Goal: Task Accomplishment & Management: Complete application form

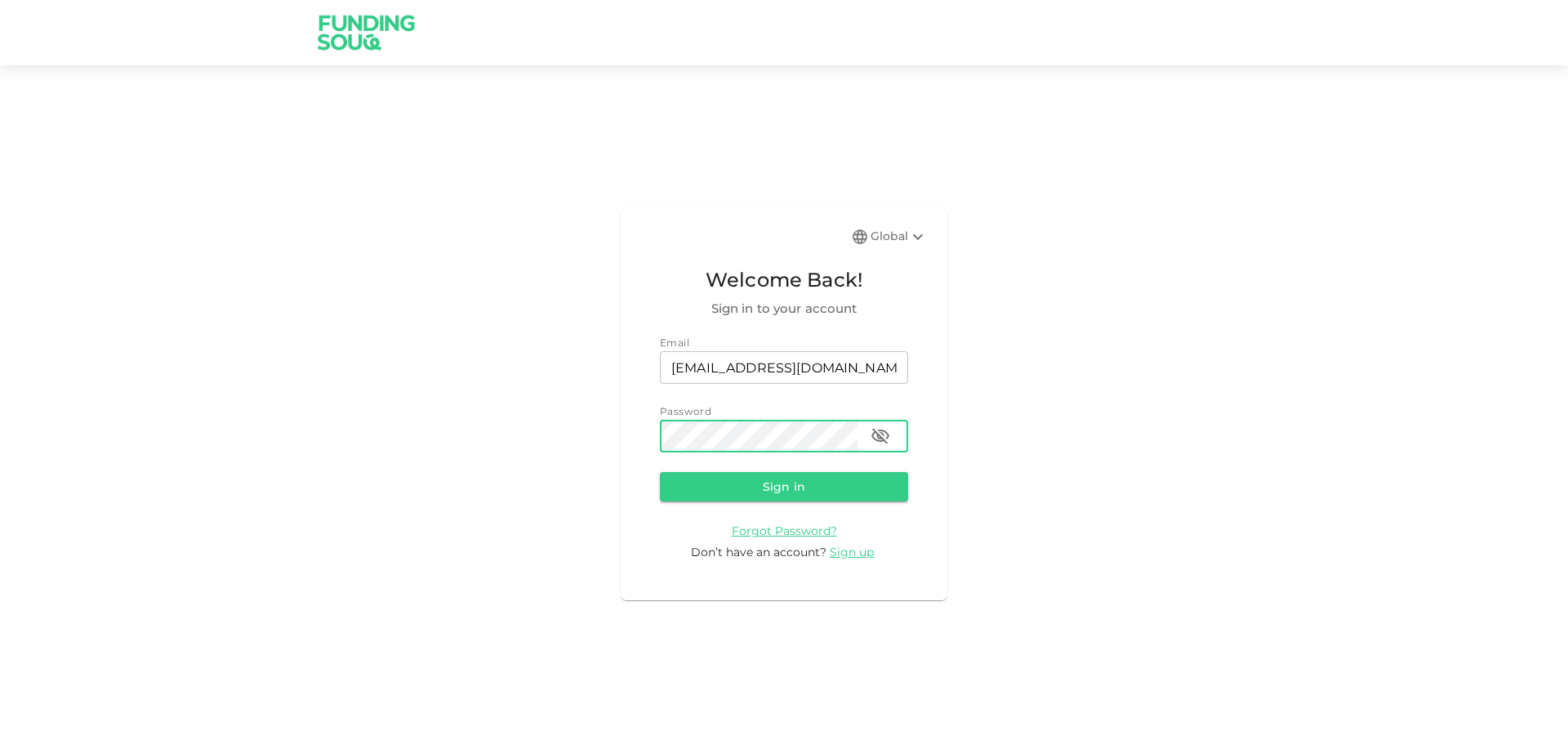
click at [875, 429] on icon "button" at bounding box center [881, 436] width 20 height 20
click at [820, 484] on button "Sign in" at bounding box center [784, 487] width 248 height 29
click at [820, 475] on button "Sign in" at bounding box center [784, 487] width 248 height 29
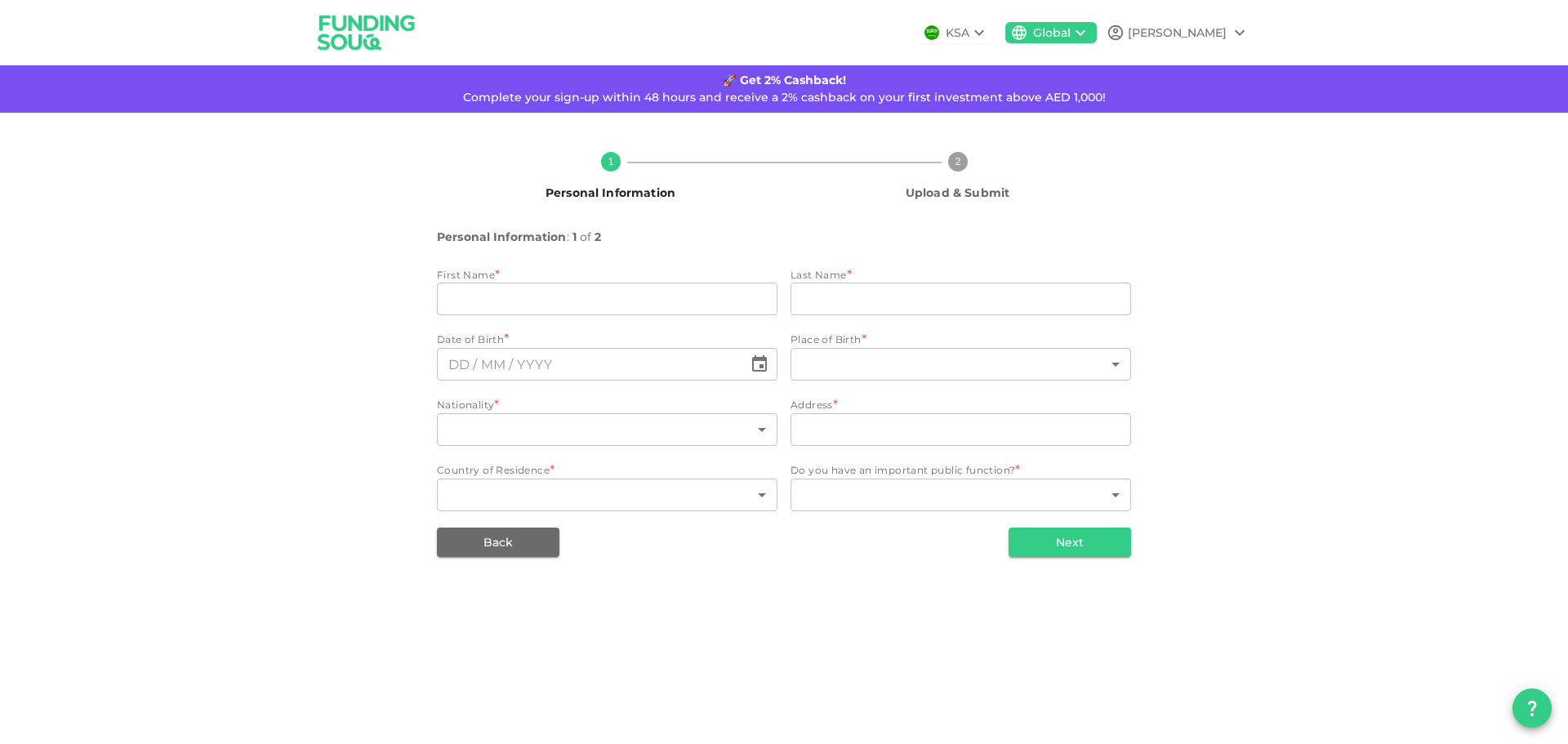
type input "[PERSON_NAME]"
type input "Ariguzo"
type input "143"
type input "208"
type input "[STREET_ADDRESS]"
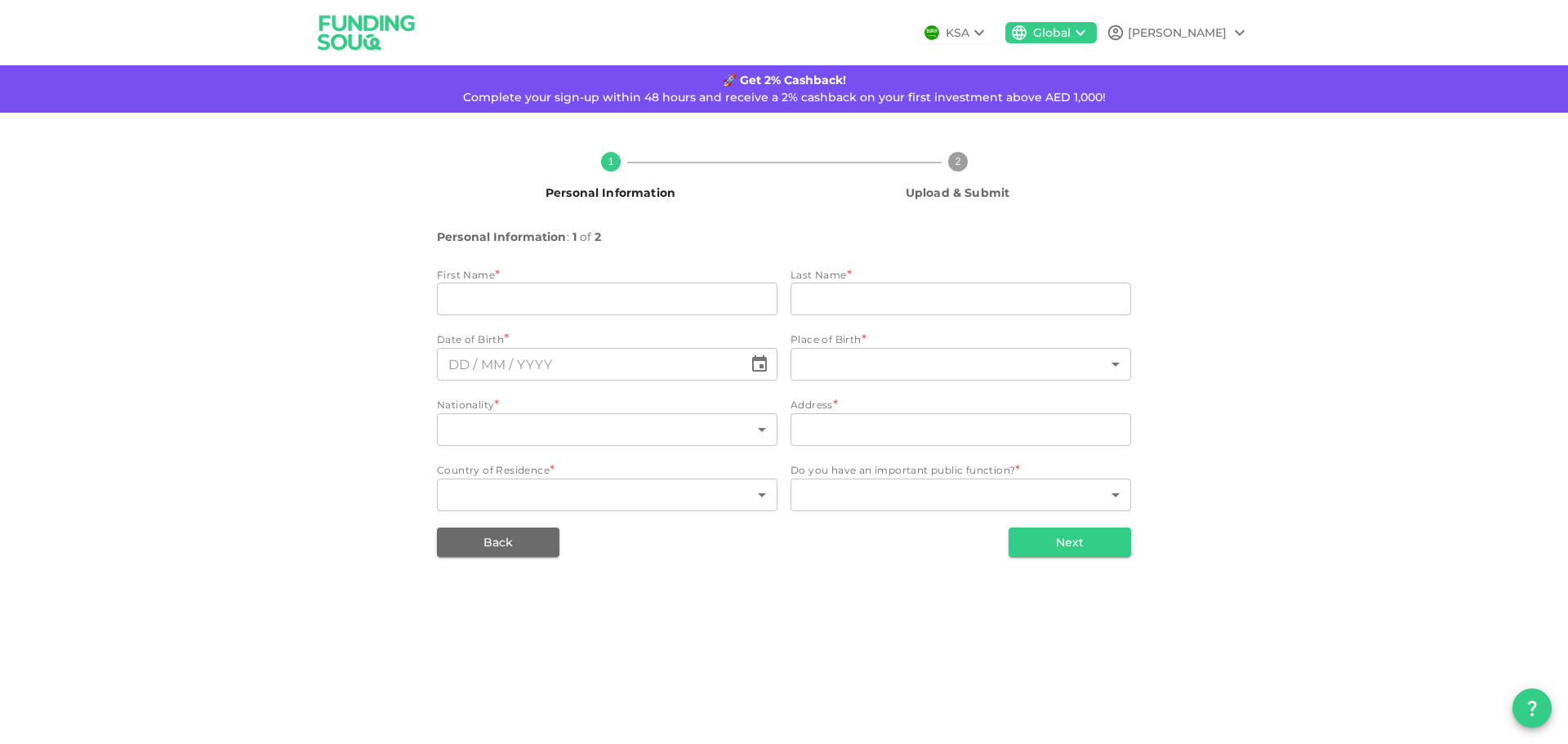
type input "208"
type input "1"
type input "⁦⁨[DATE]⁩⁩"
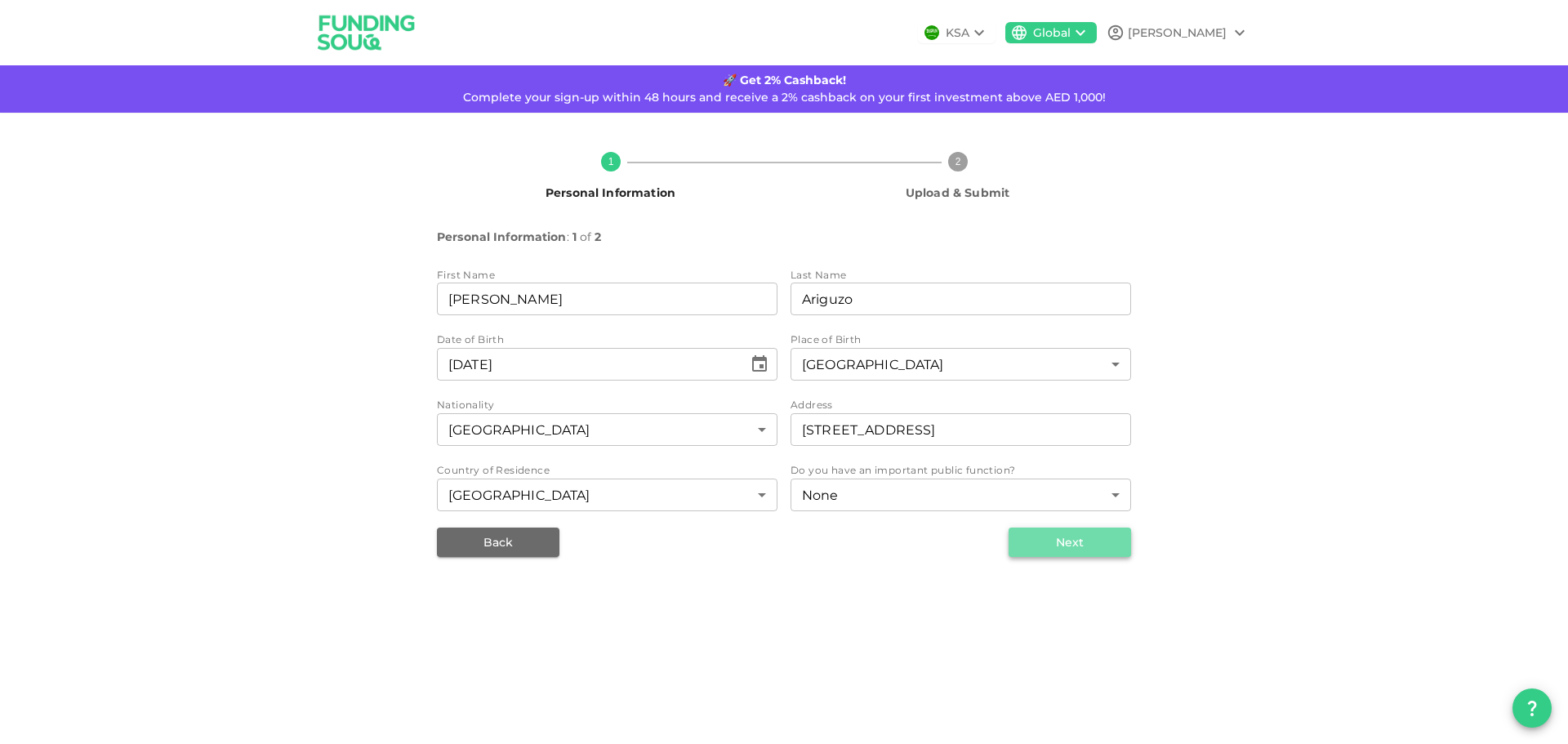
click at [1072, 541] on button "Next" at bounding box center [1070, 542] width 123 height 29
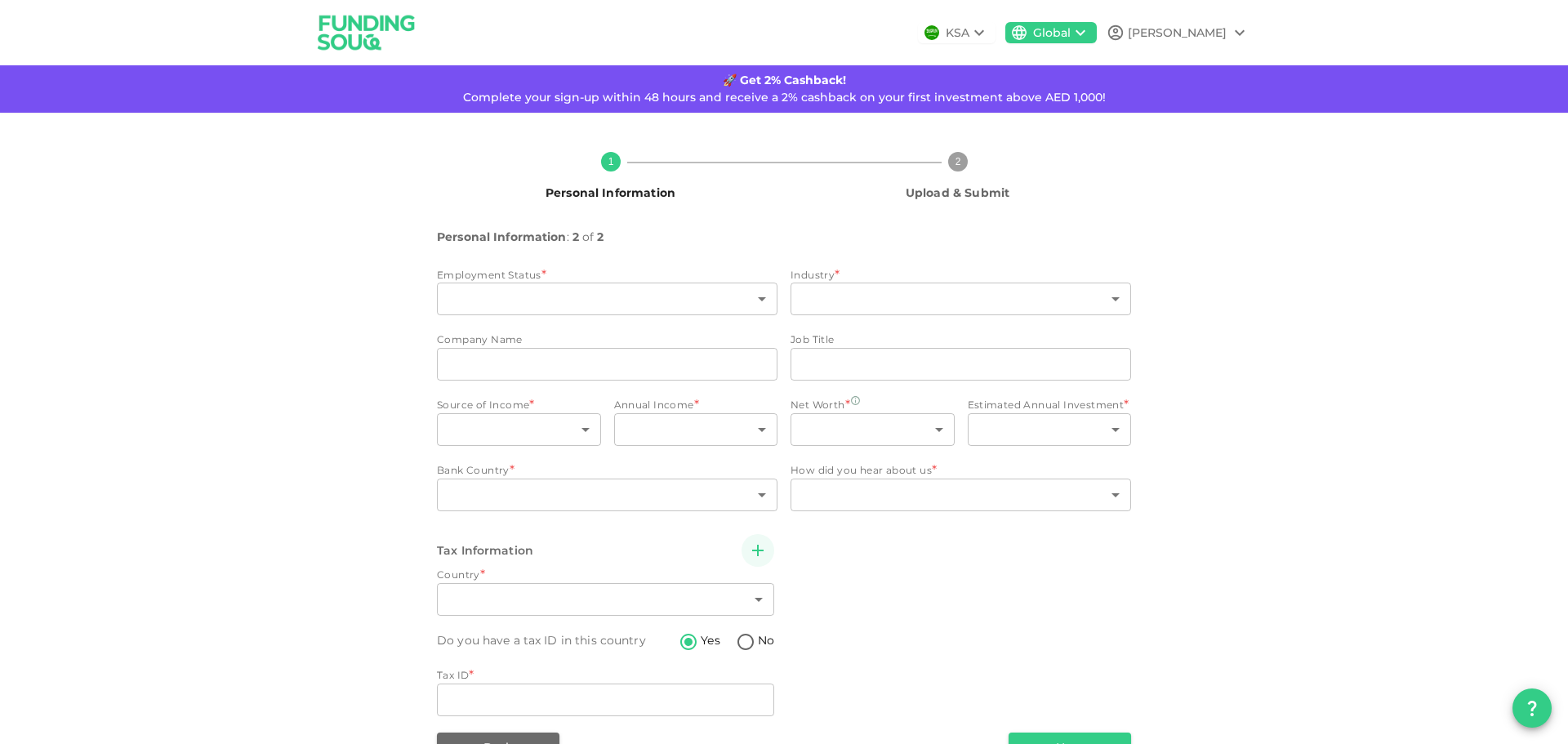
type input "12"
type input "1"
type input "Kuvare"
type input "scrum master"
type input "1"
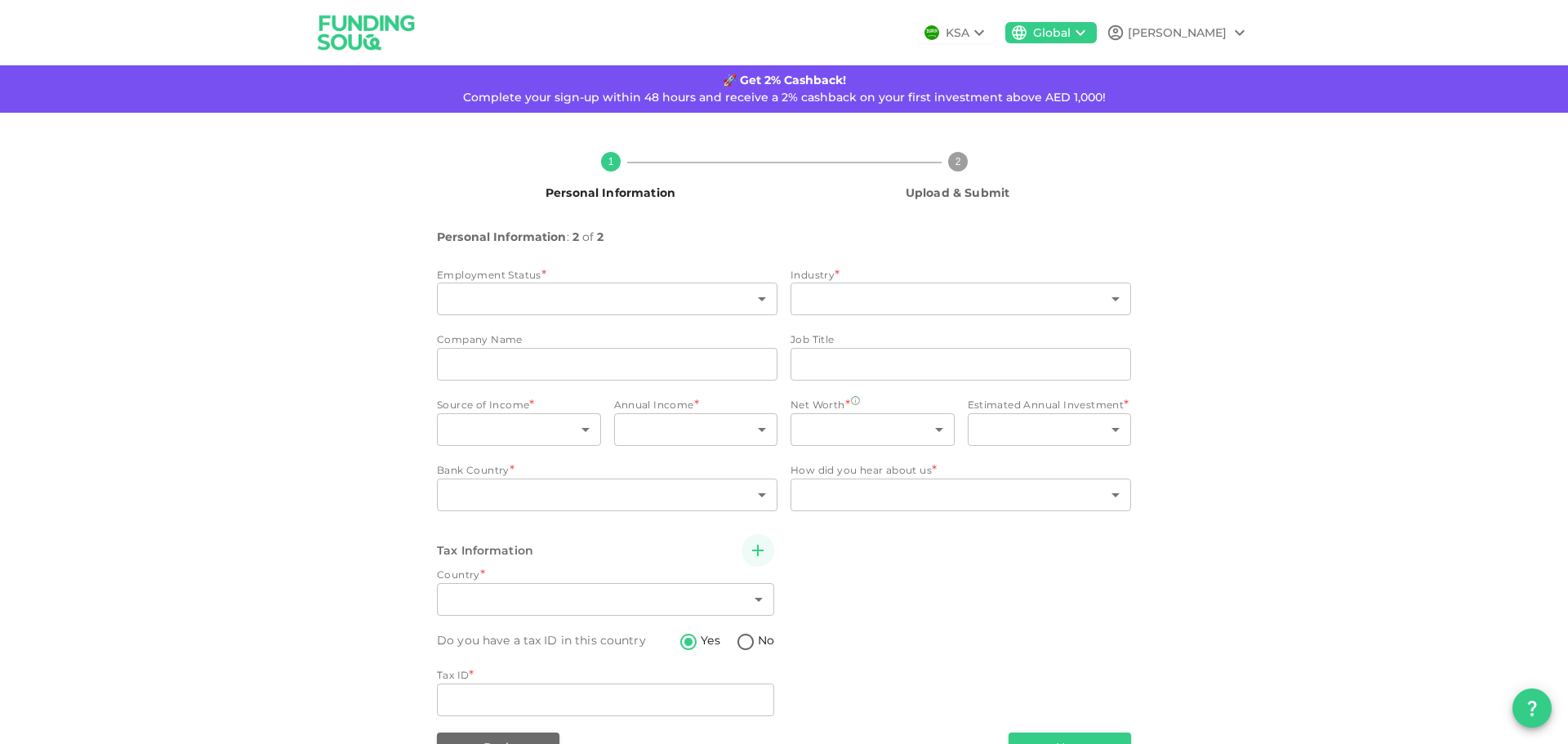
type input "2"
type input "1"
type input "2"
type input "208"
type input "8"
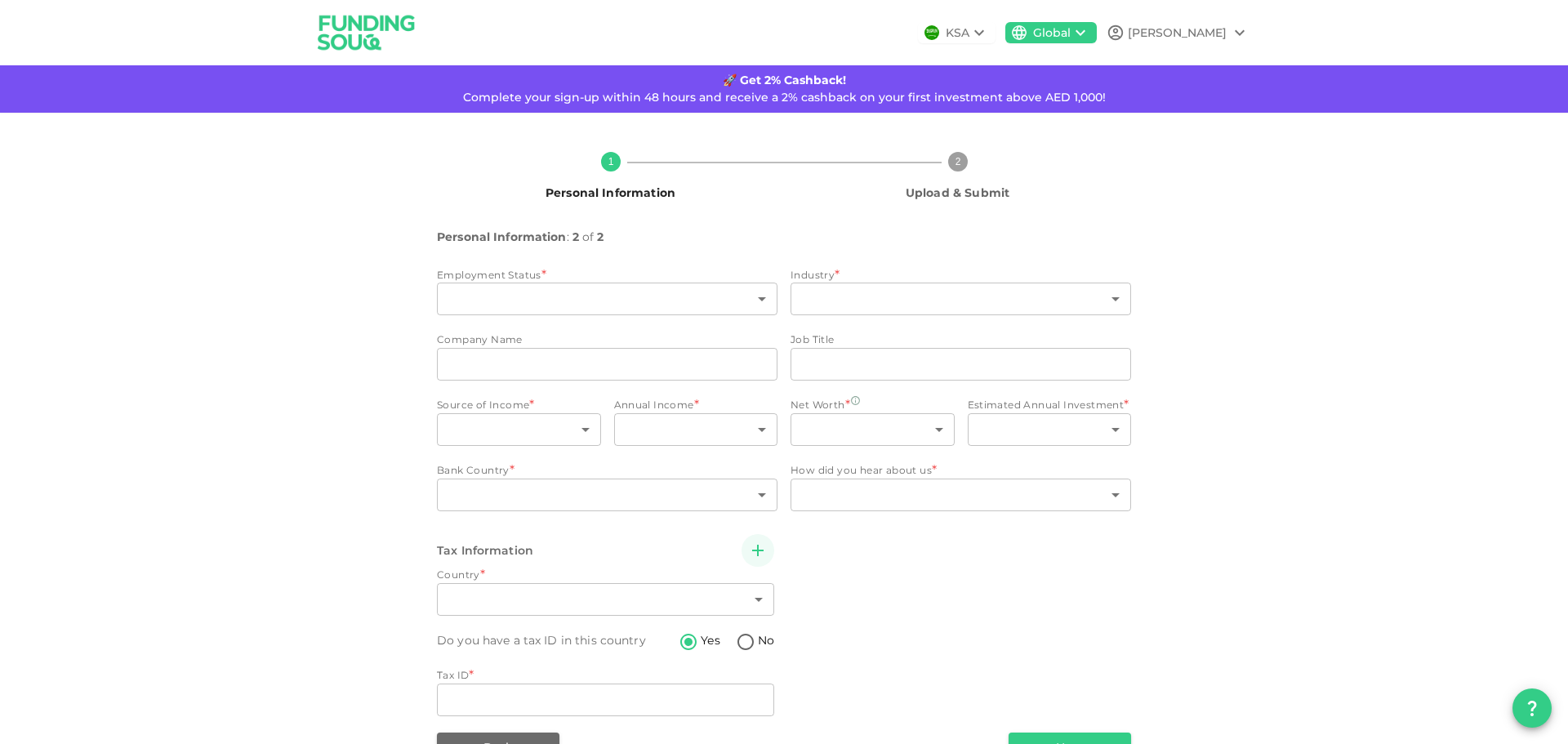
type input "208"
type input "211313042"
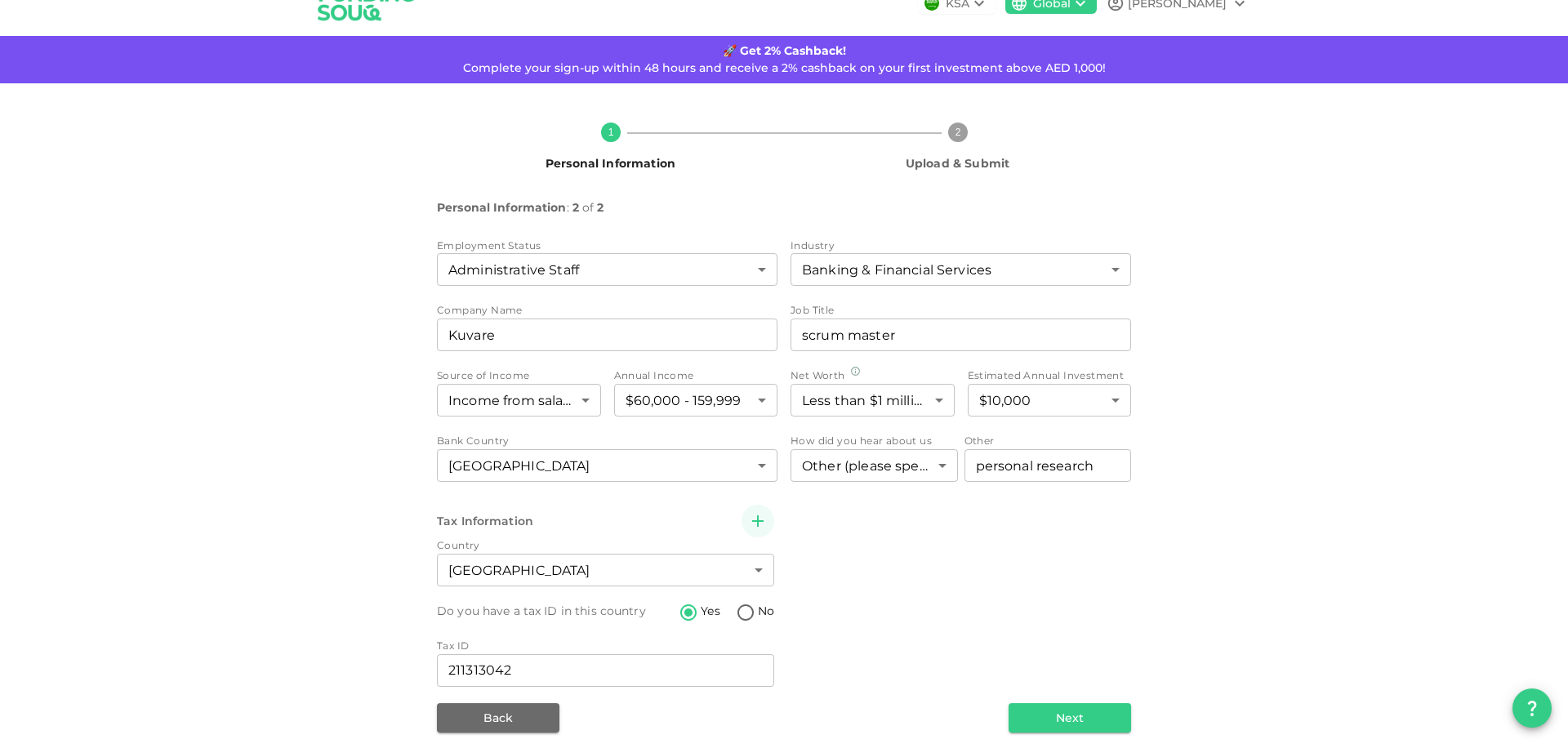
scroll to position [44, 0]
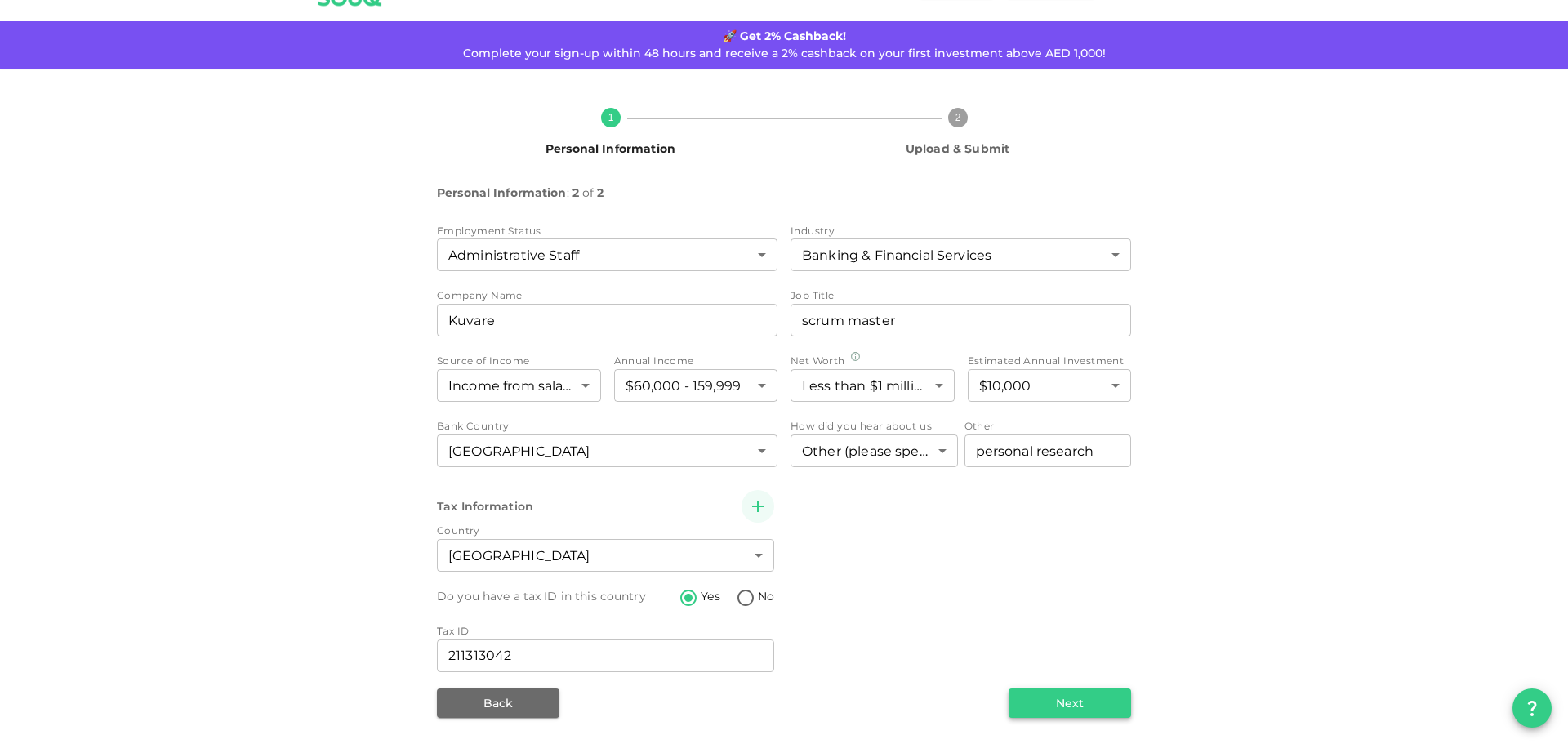
click at [1068, 694] on button "Next" at bounding box center [1070, 703] width 123 height 29
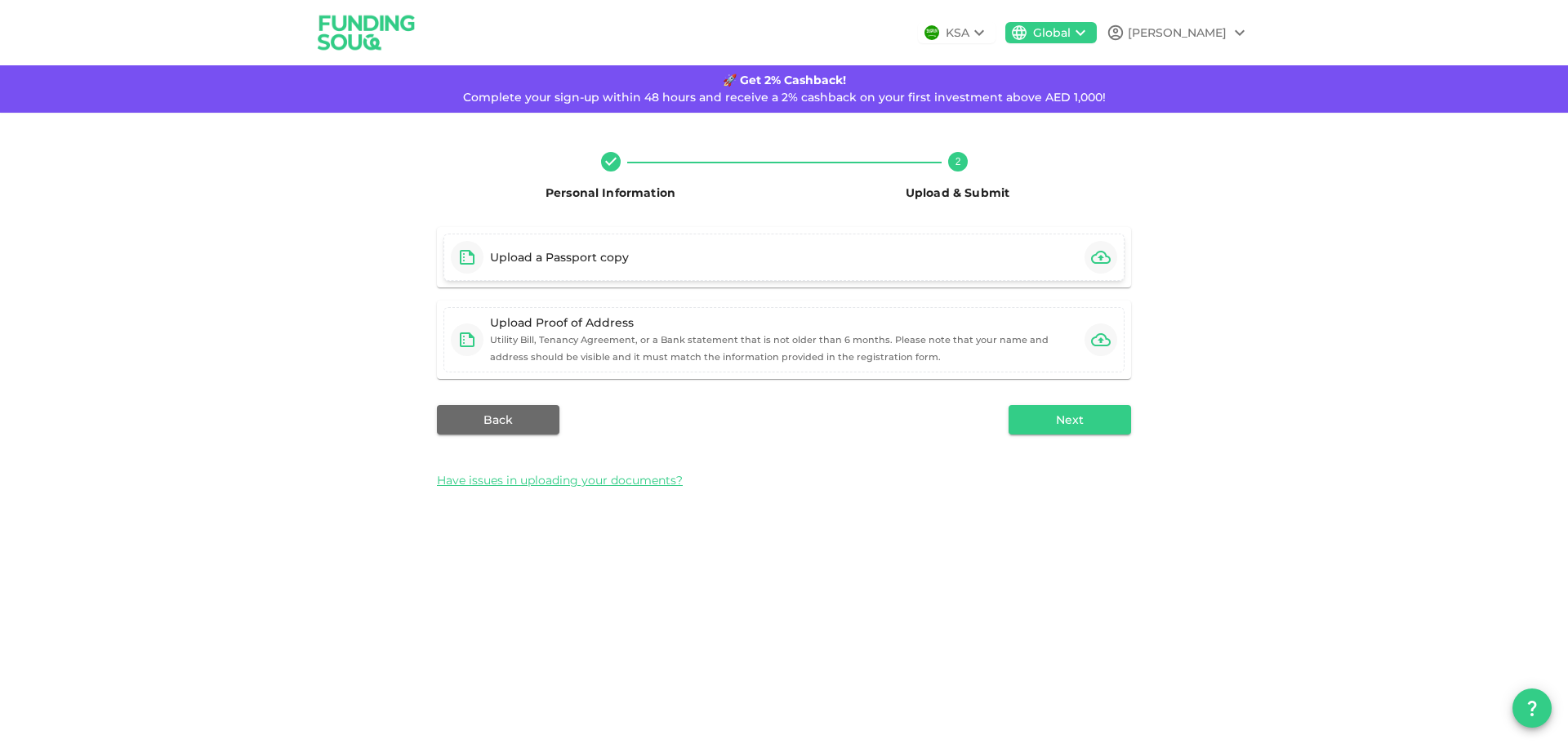
click at [1102, 255] on icon "button" at bounding box center [1102, 257] width 20 height 20
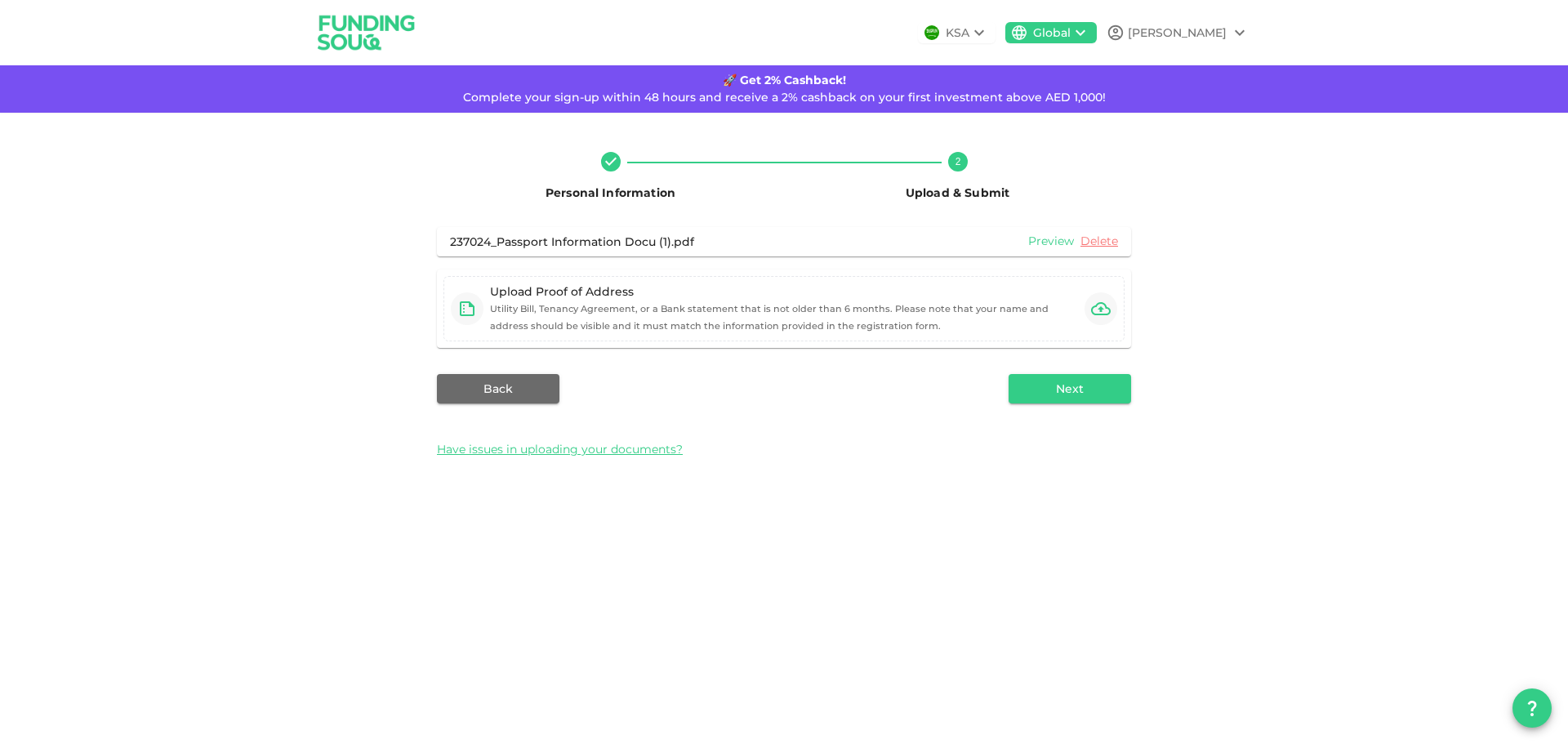
click at [1052, 241] on link "Preview" at bounding box center [1052, 241] width 46 height 16
click at [1099, 308] on icon "button" at bounding box center [1102, 309] width 20 height 20
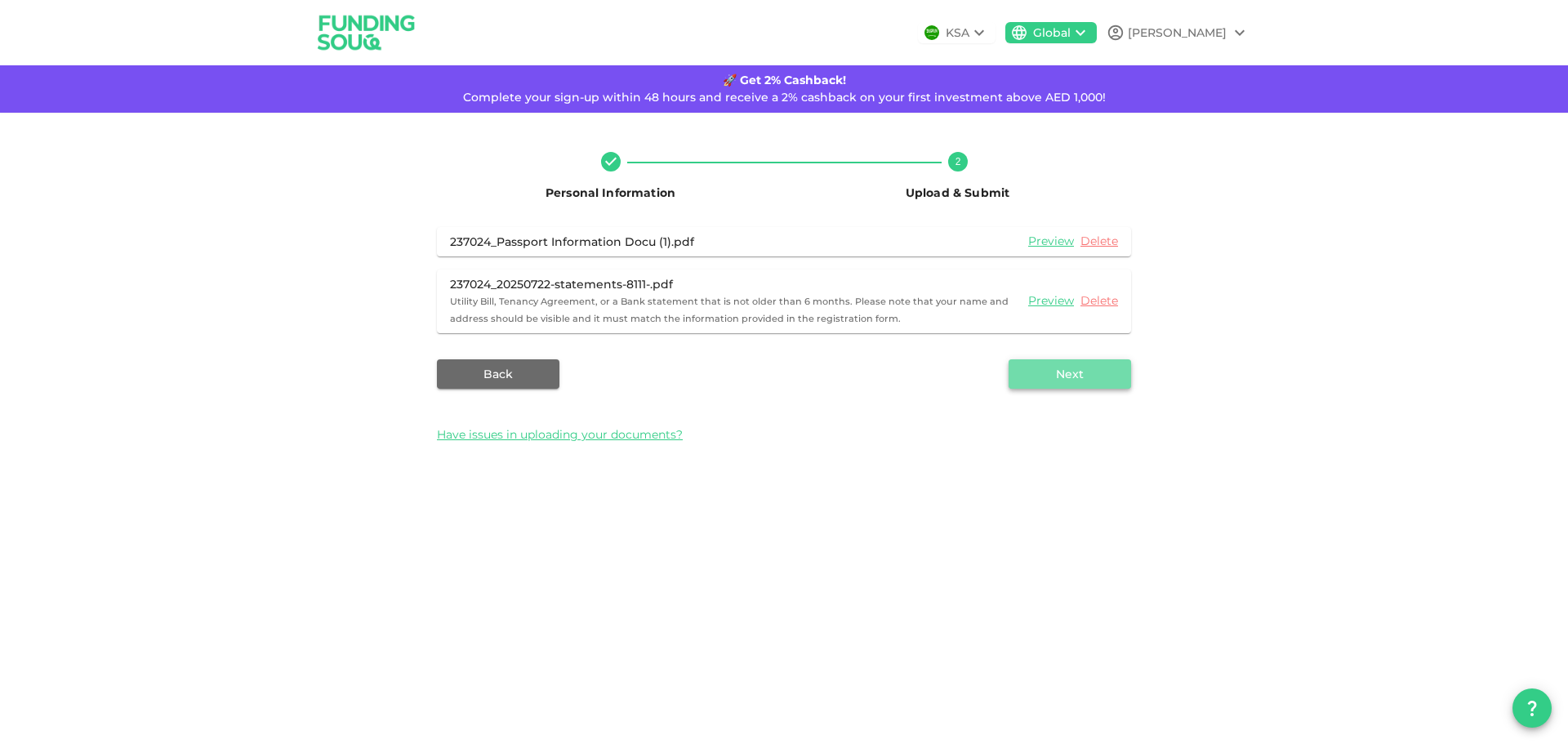
click at [1089, 376] on button "Next" at bounding box center [1070, 374] width 123 height 29
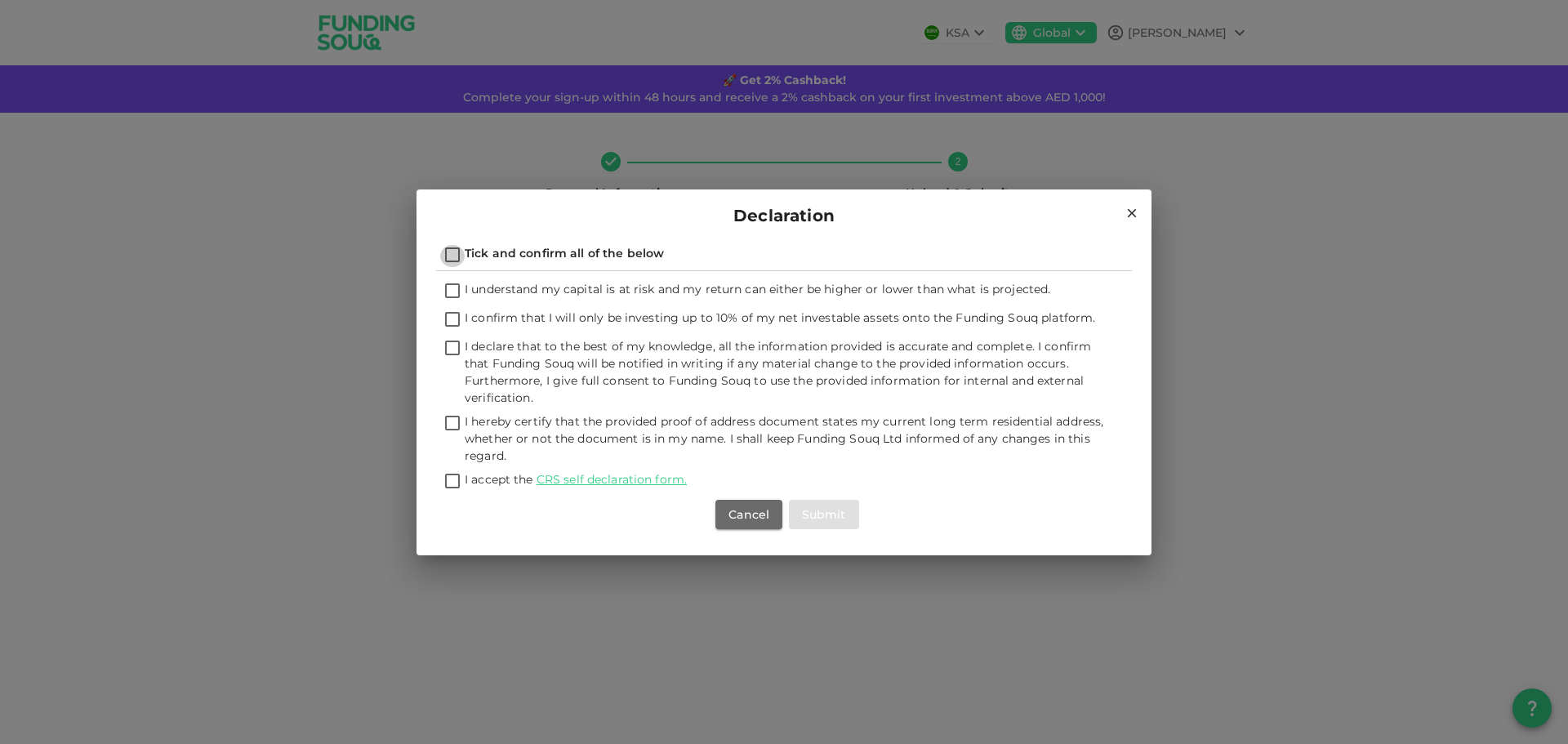
click at [454, 256] on input "Tick and confirm all of the below" at bounding box center [452, 256] width 25 height 22
checkbox input "true"
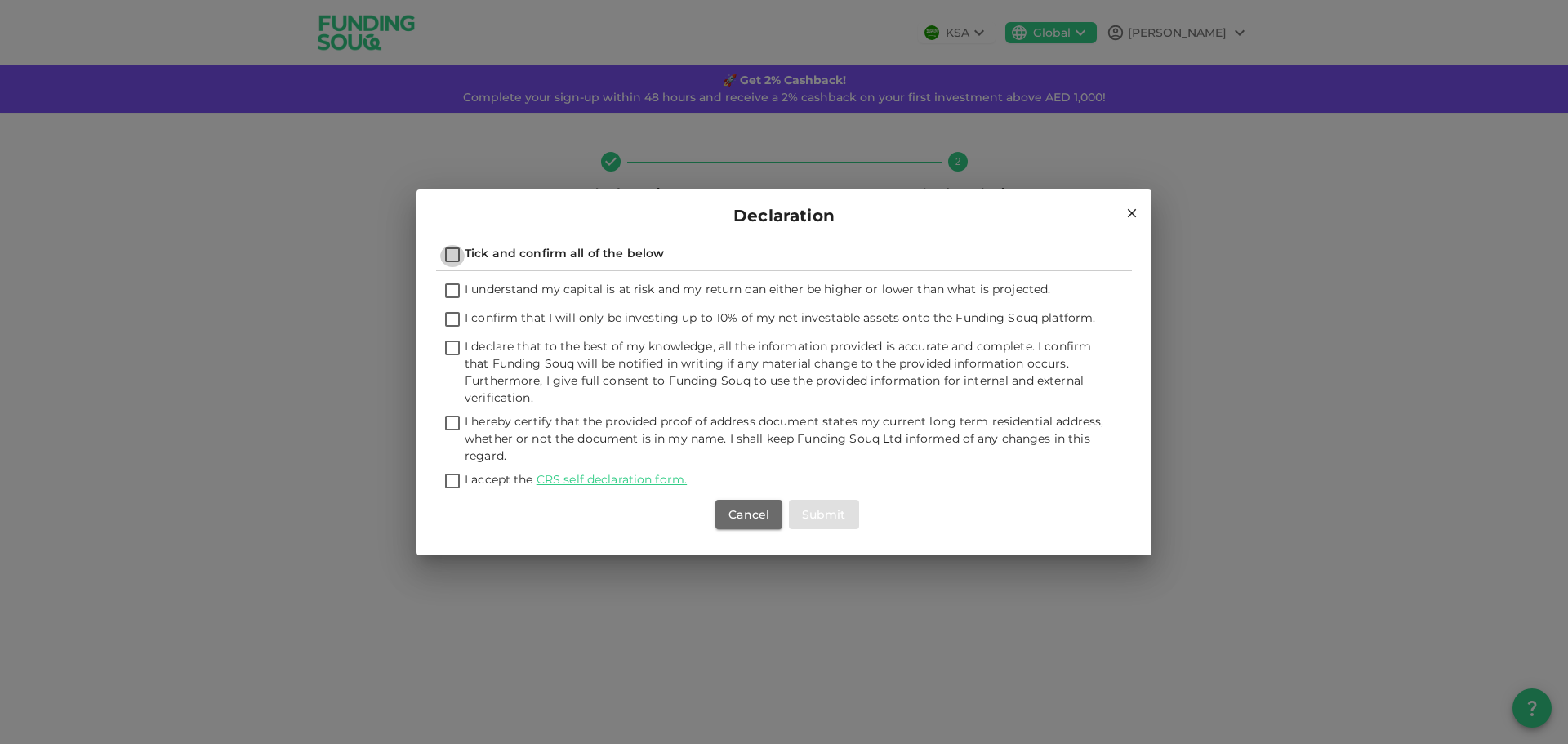
checkbox input "true"
click at [811, 517] on button "Submit" at bounding box center [825, 514] width 71 height 29
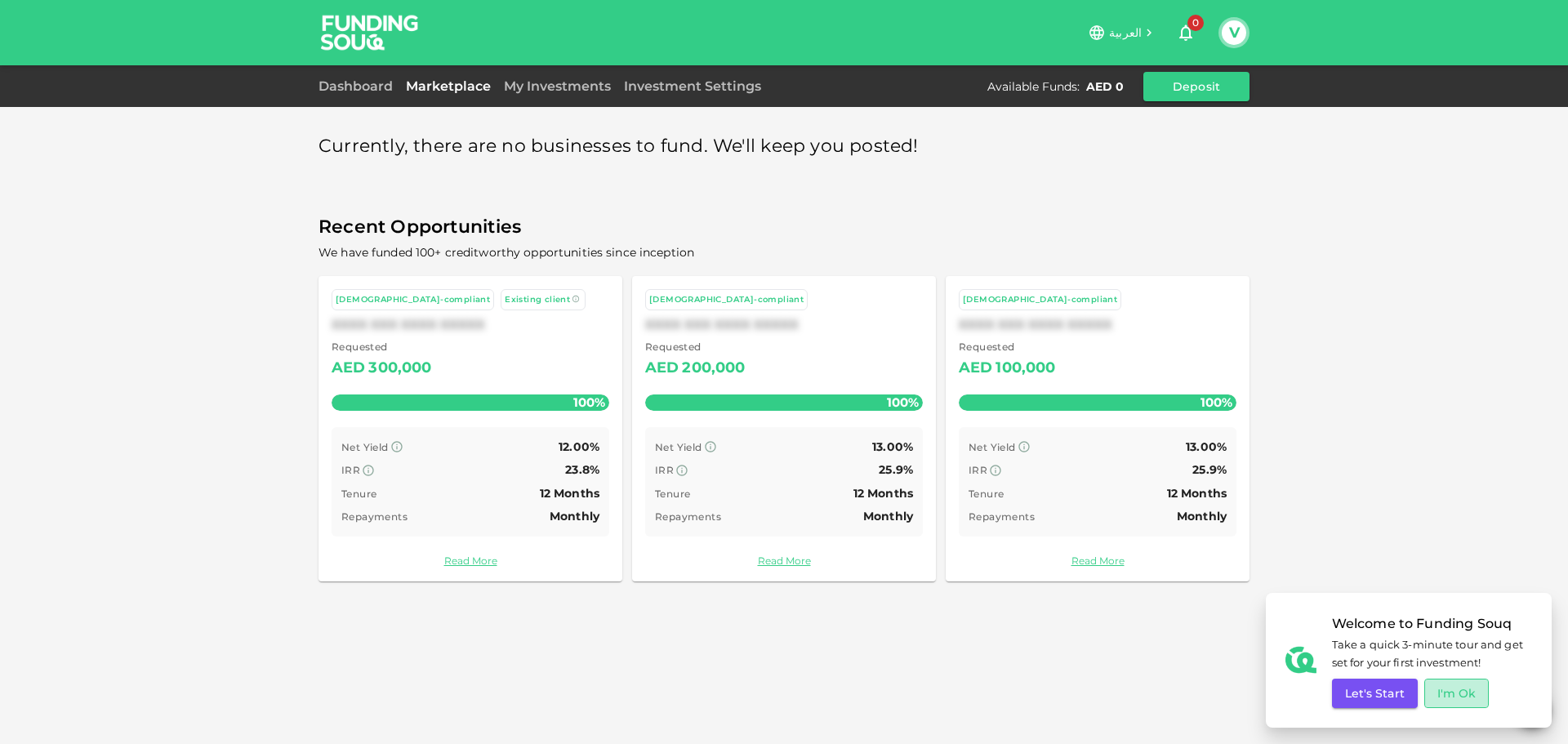
click at [1440, 690] on button "I'm Ok" at bounding box center [1457, 693] width 66 height 29
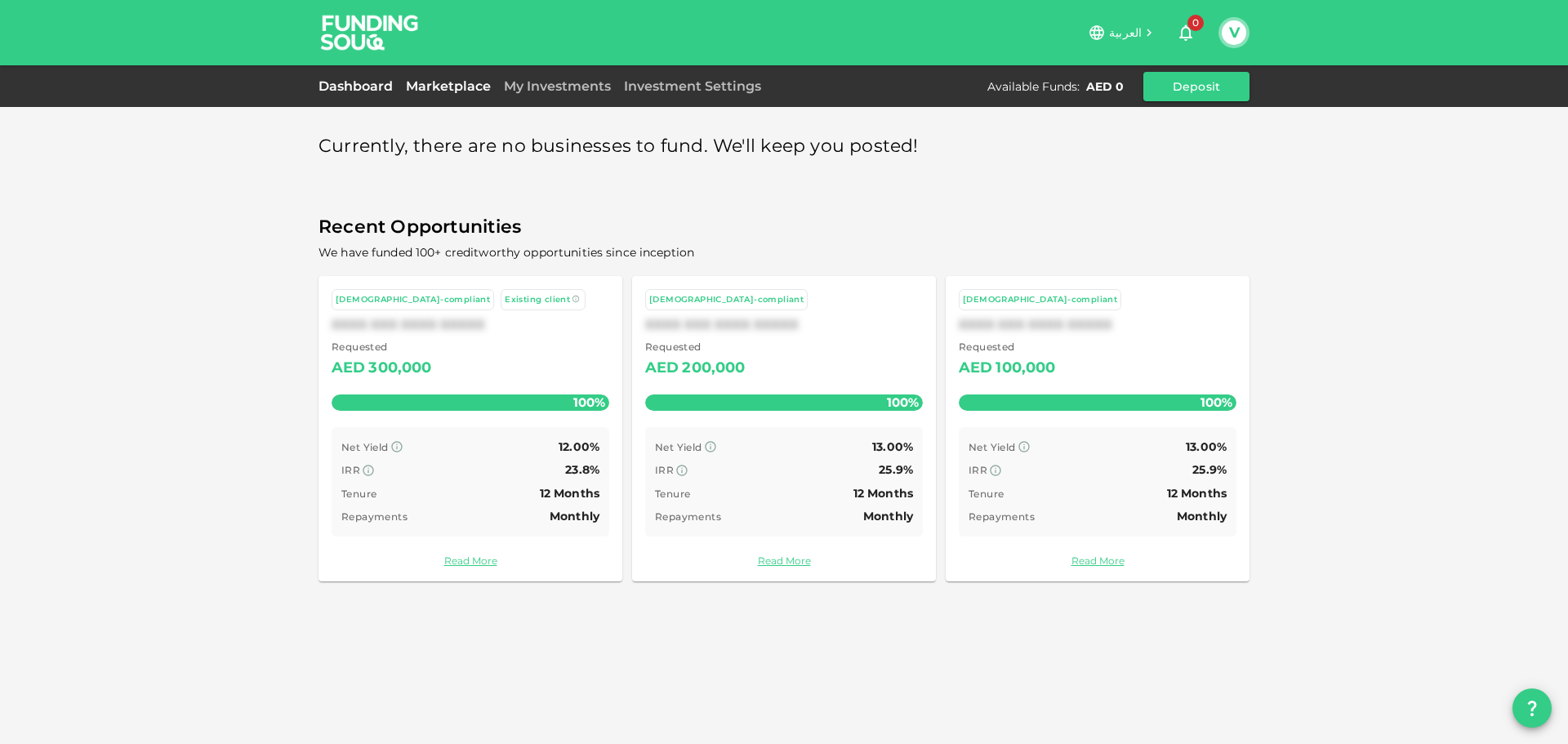
click at [381, 81] on link "Dashboard" at bounding box center [358, 86] width 81 height 16
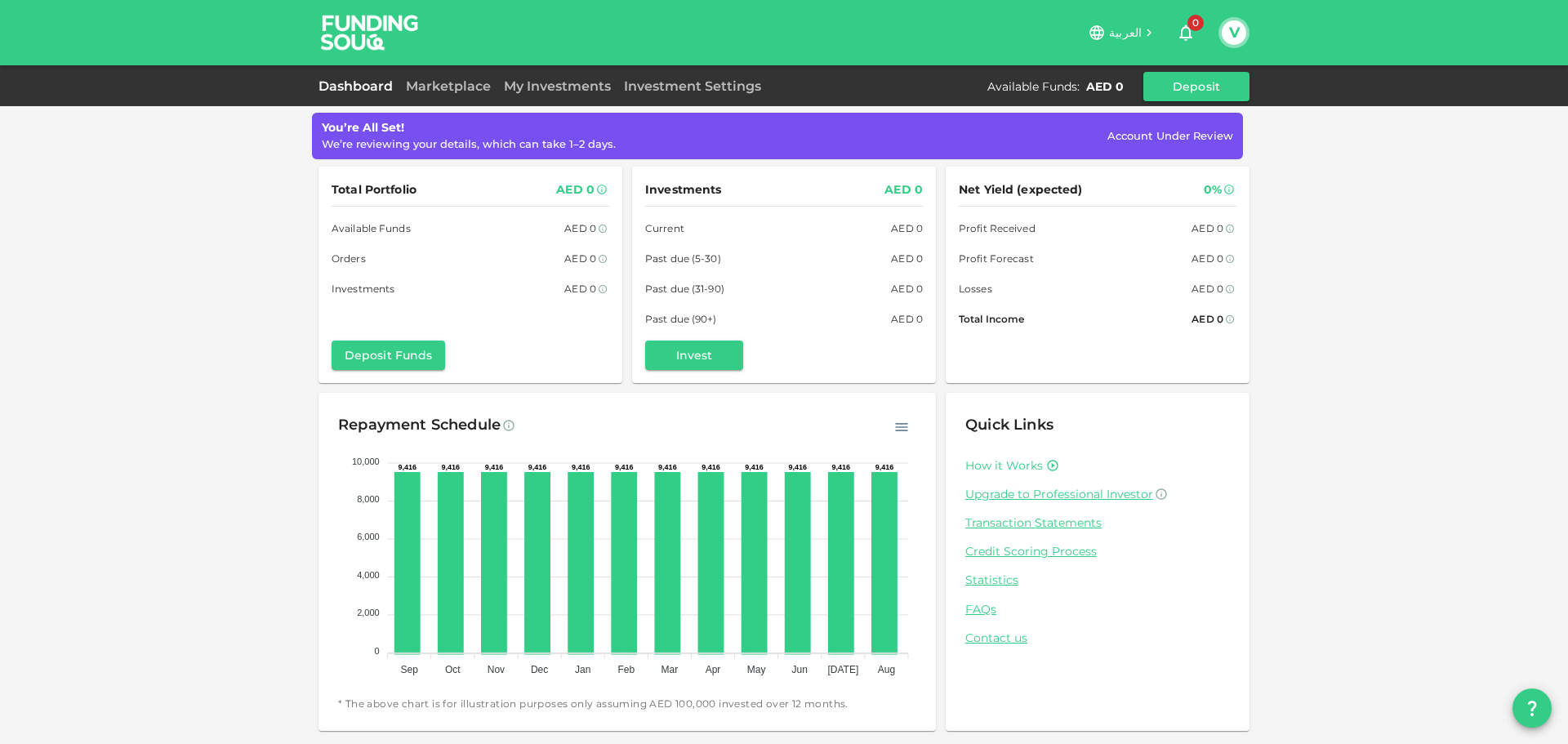
click at [1029, 465] on link "How it Works" at bounding box center [1003, 466] width 78 height 16
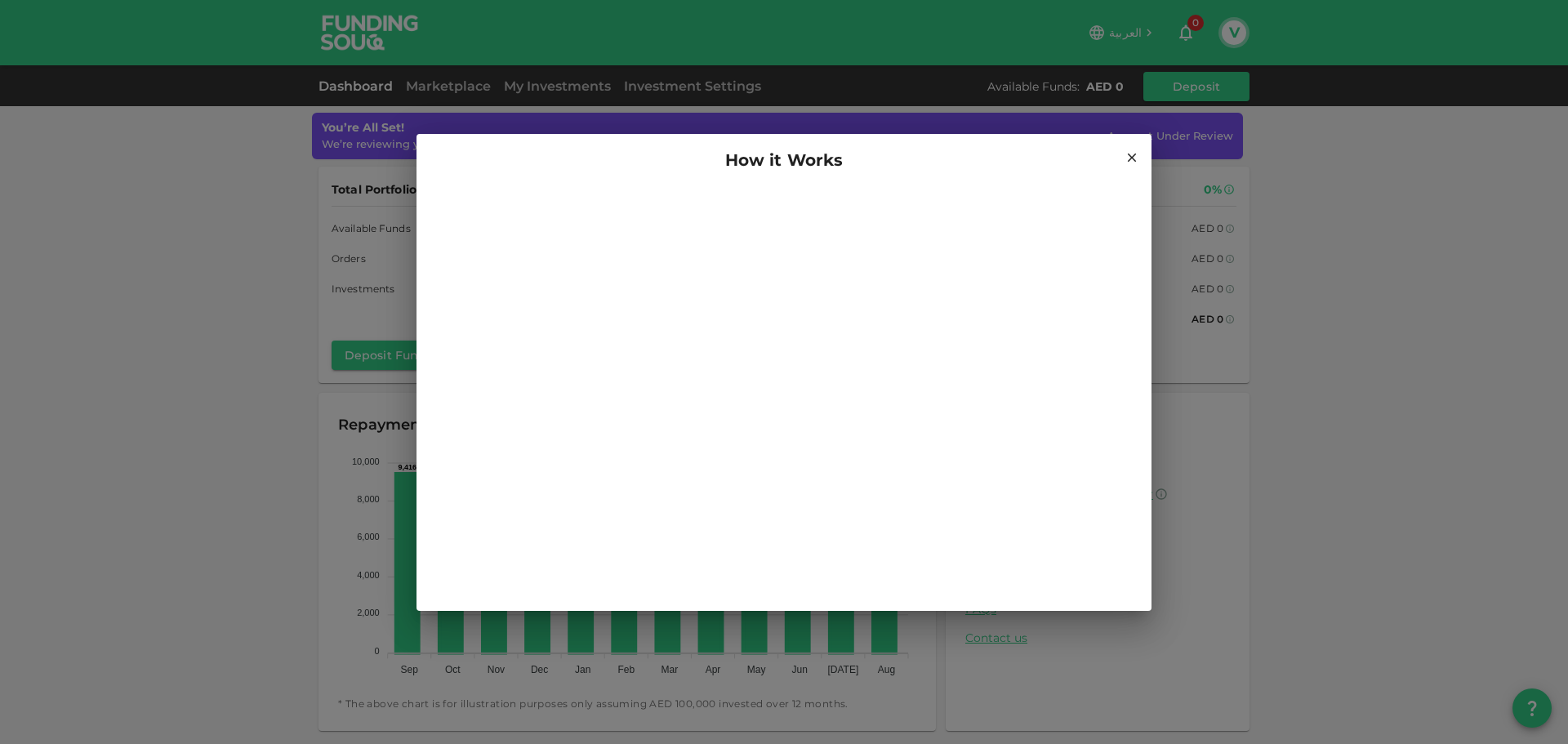
click at [1134, 162] on icon at bounding box center [1132, 157] width 15 height 15
